Goal: Find specific page/section: Find specific page/section

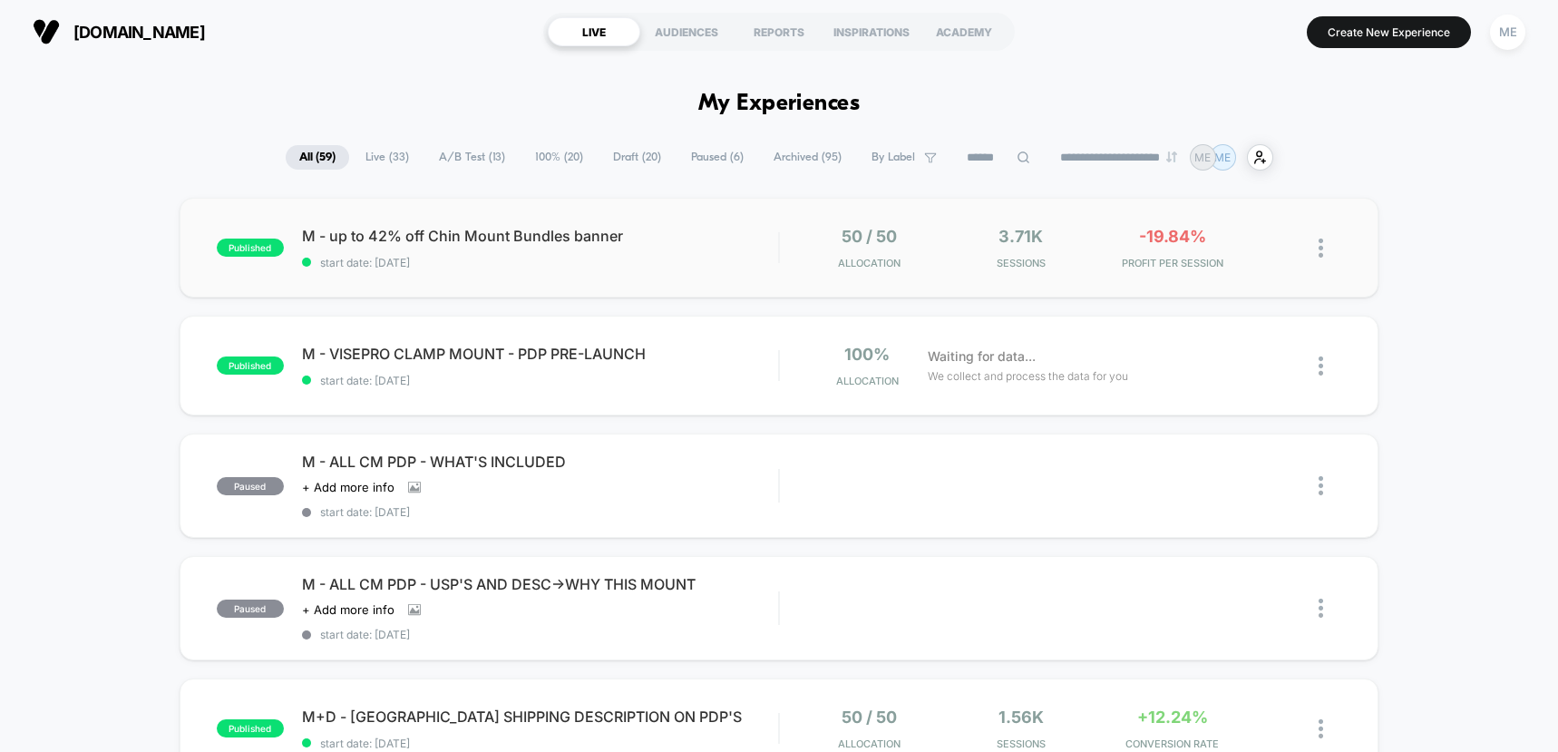
click at [727, 276] on div "published M - up to 42% off Chin Mount Bundles banner start date: [DATE] 50 / 5…" at bounding box center [780, 248] width 1200 height 100
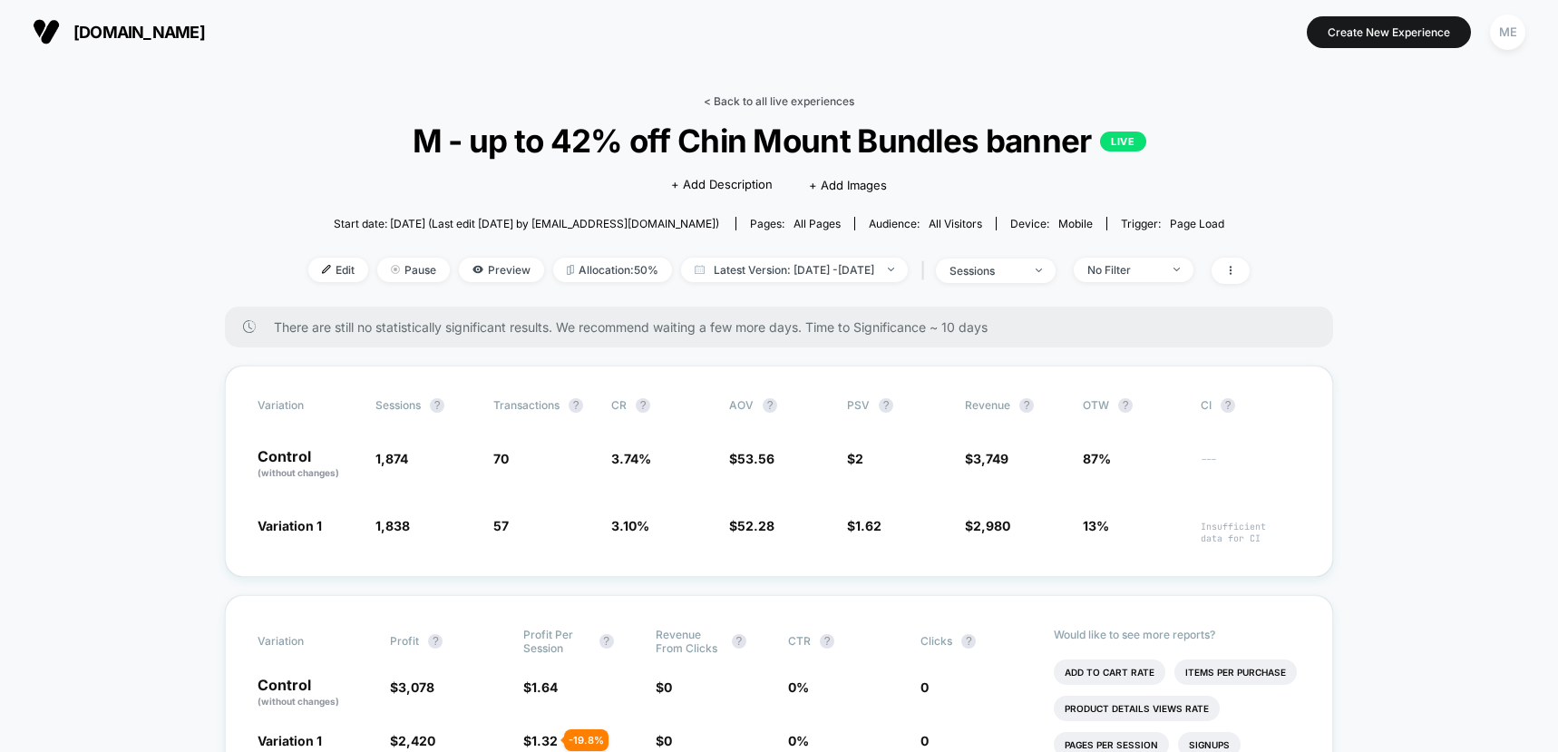
click at [739, 101] on link "< Back to all live experiences" at bounding box center [779, 101] width 151 height 14
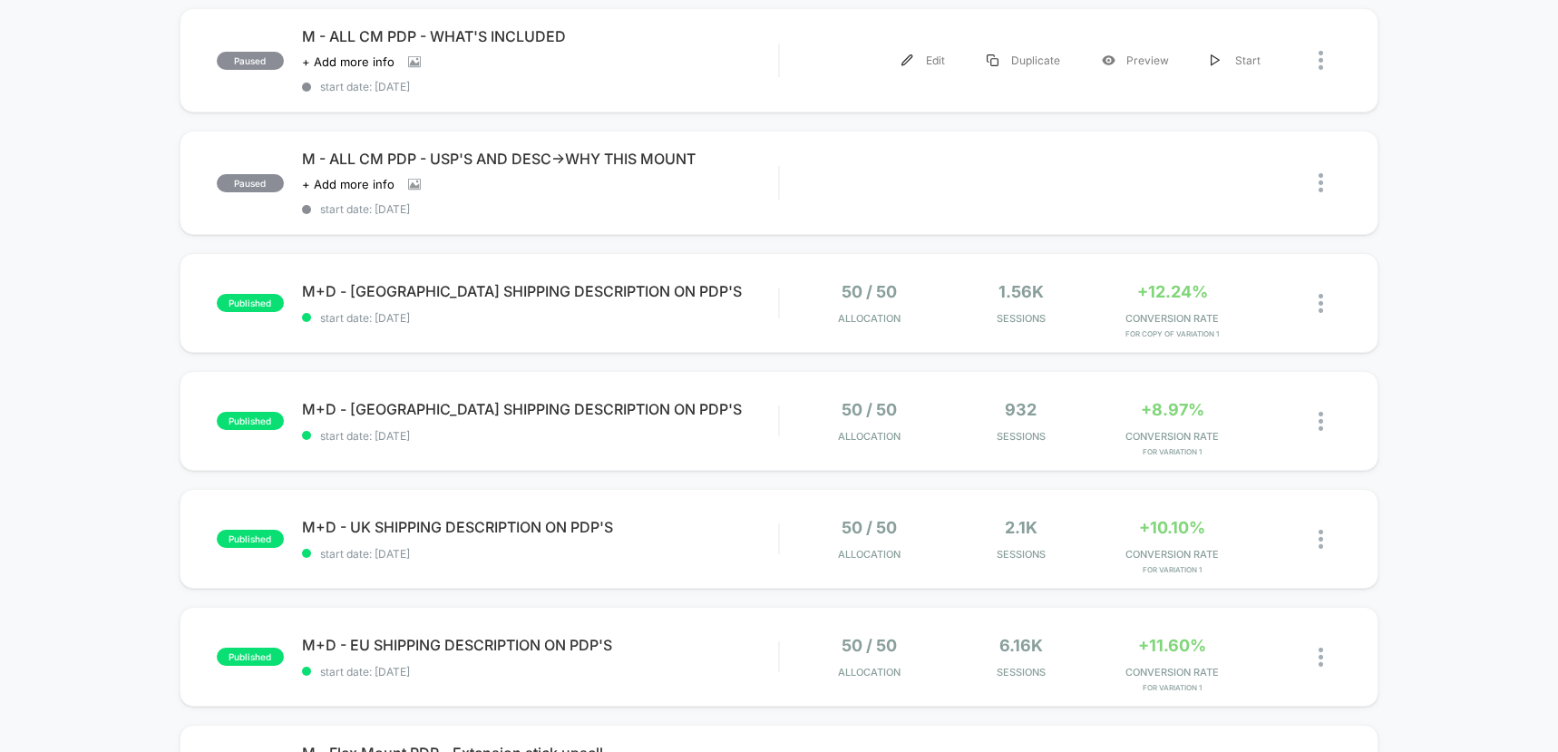
scroll to position [453, 0]
